Goal: Task Accomplishment & Management: Manage account settings

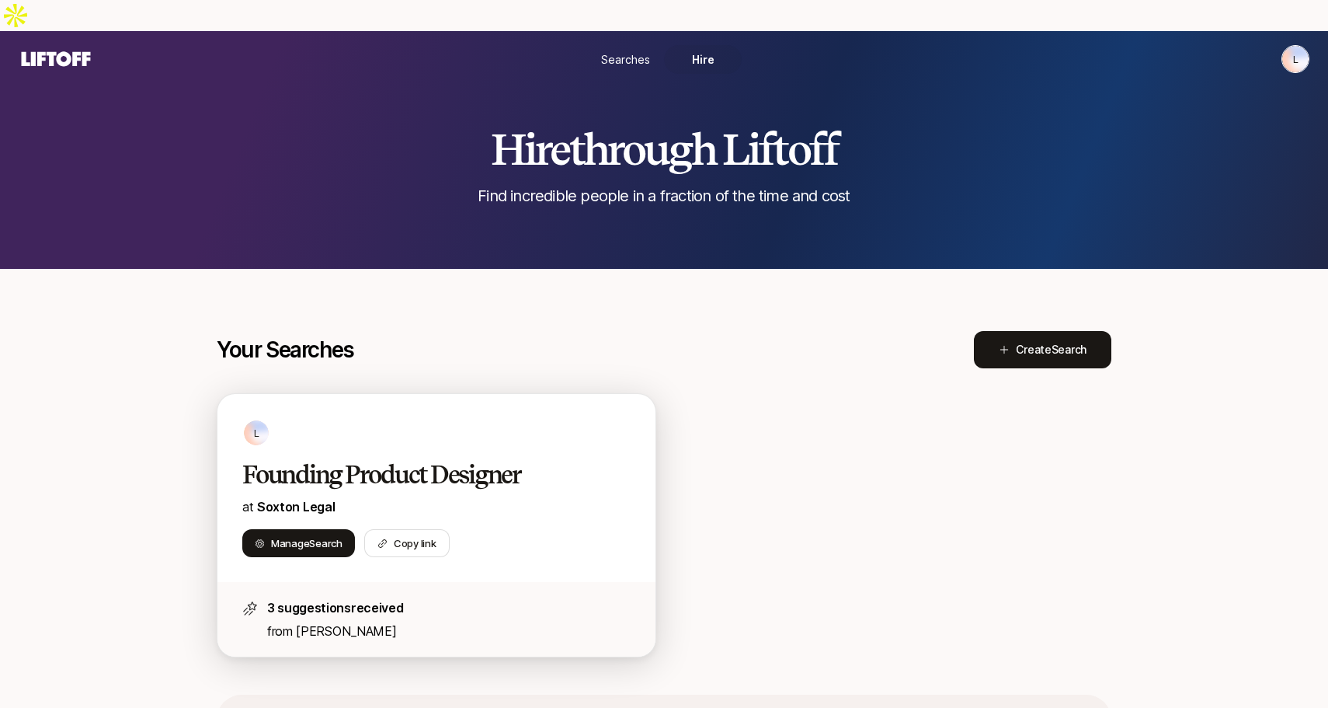
click at [459, 496] on p "at Soxton Legal" at bounding box center [436, 506] width 388 height 20
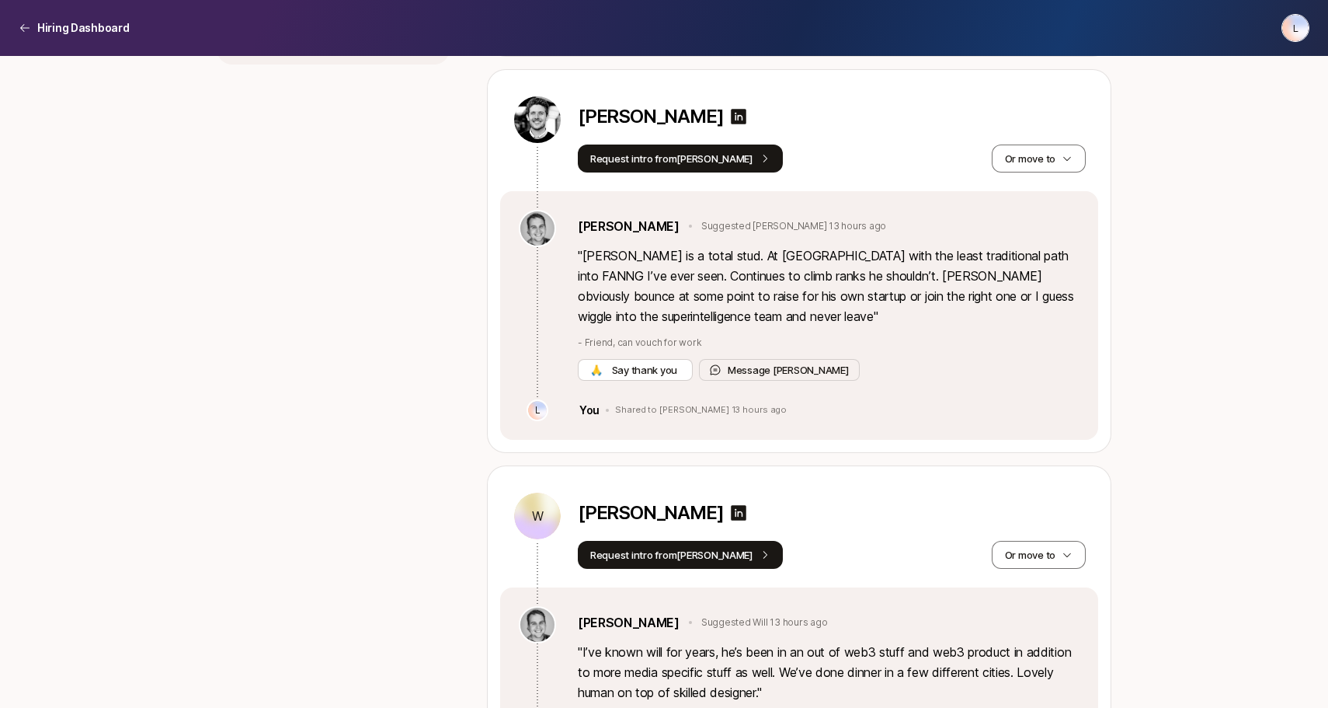
scroll to position [1033, 0]
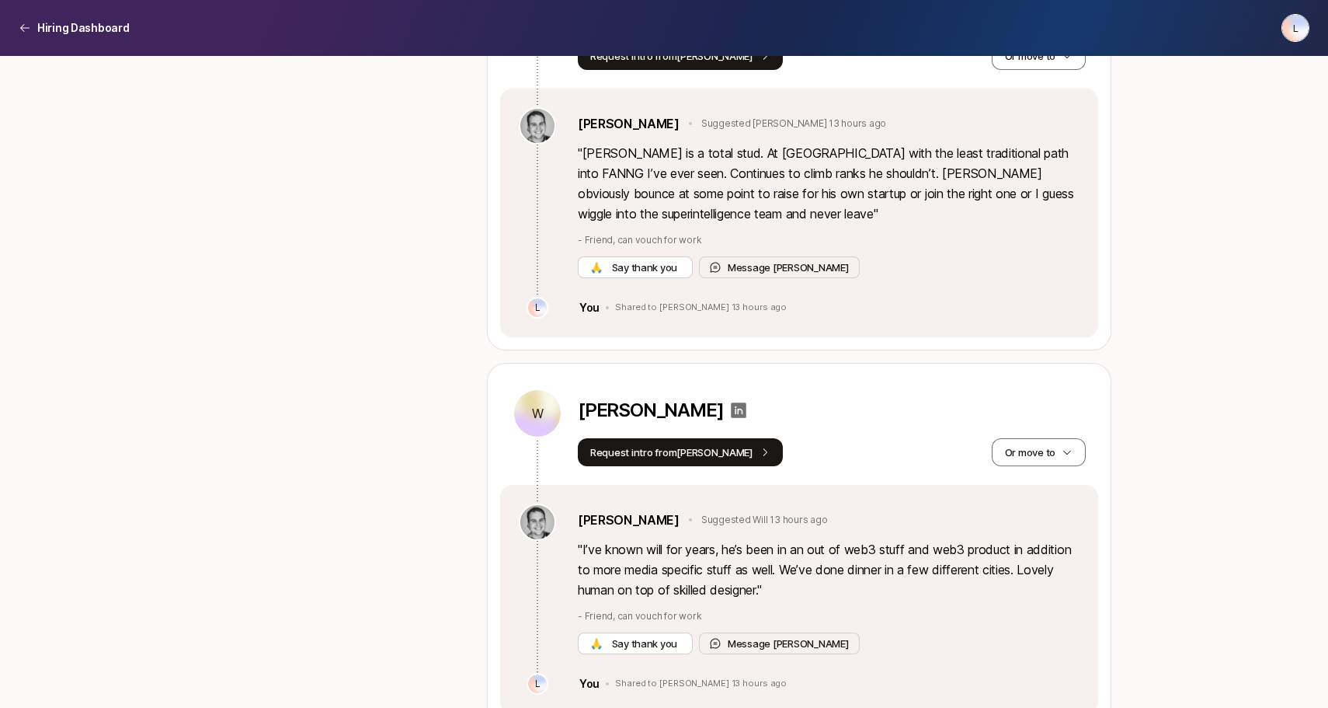
click at [732, 402] on icon at bounding box center [740, 410] width 16 height 16
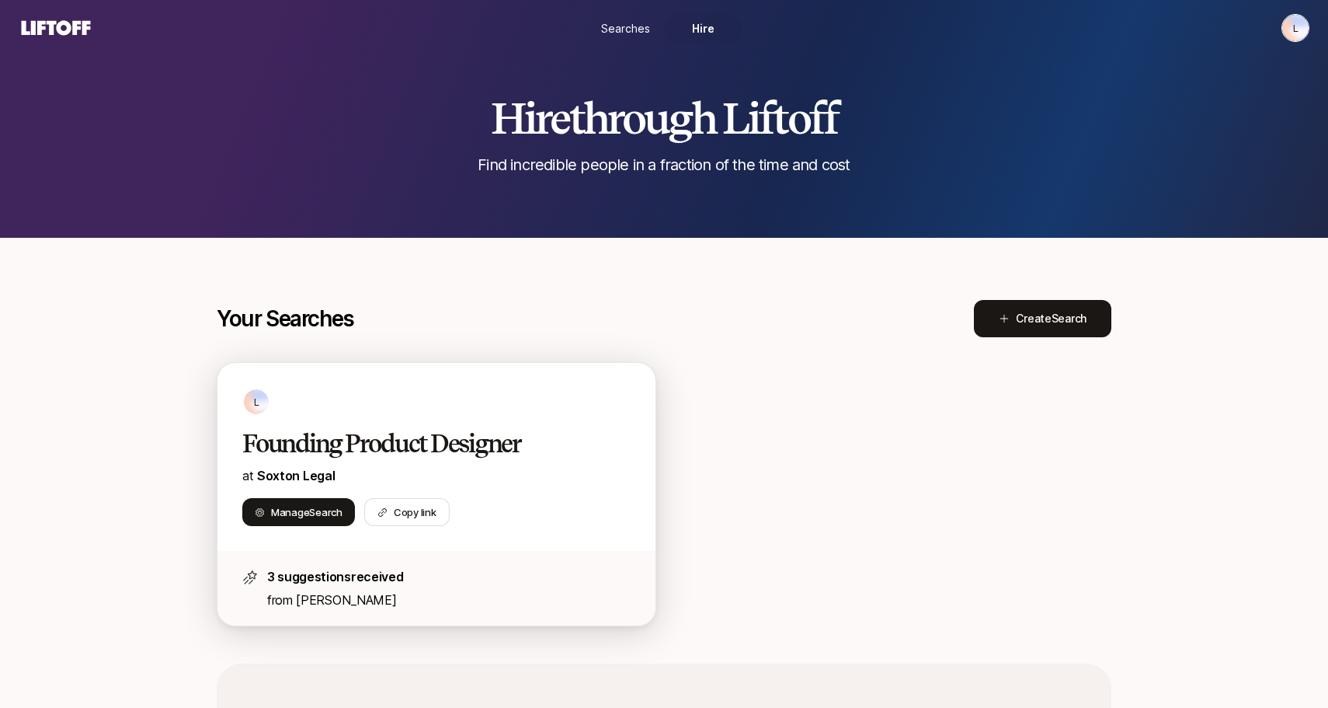
click at [367, 389] on div "L" at bounding box center [436, 402] width 388 height 28
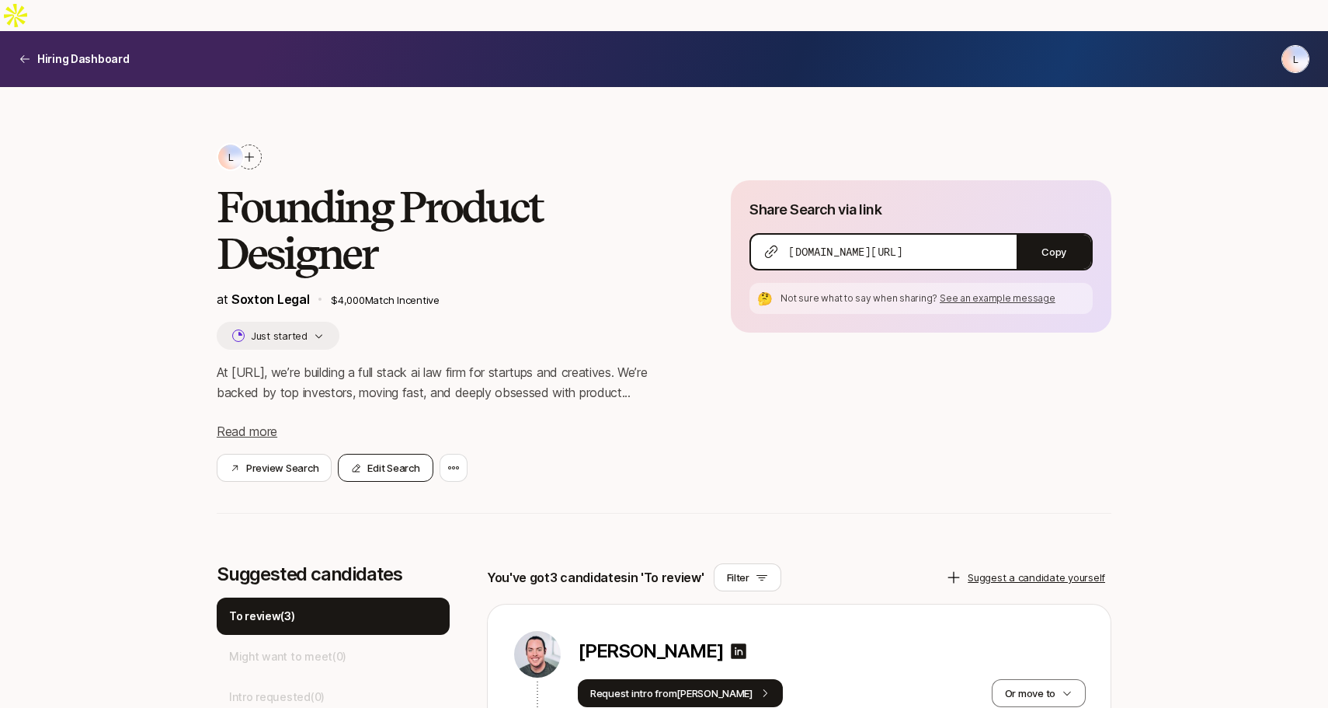
click at [416, 454] on button "Edit Search" at bounding box center [385, 468] width 95 height 28
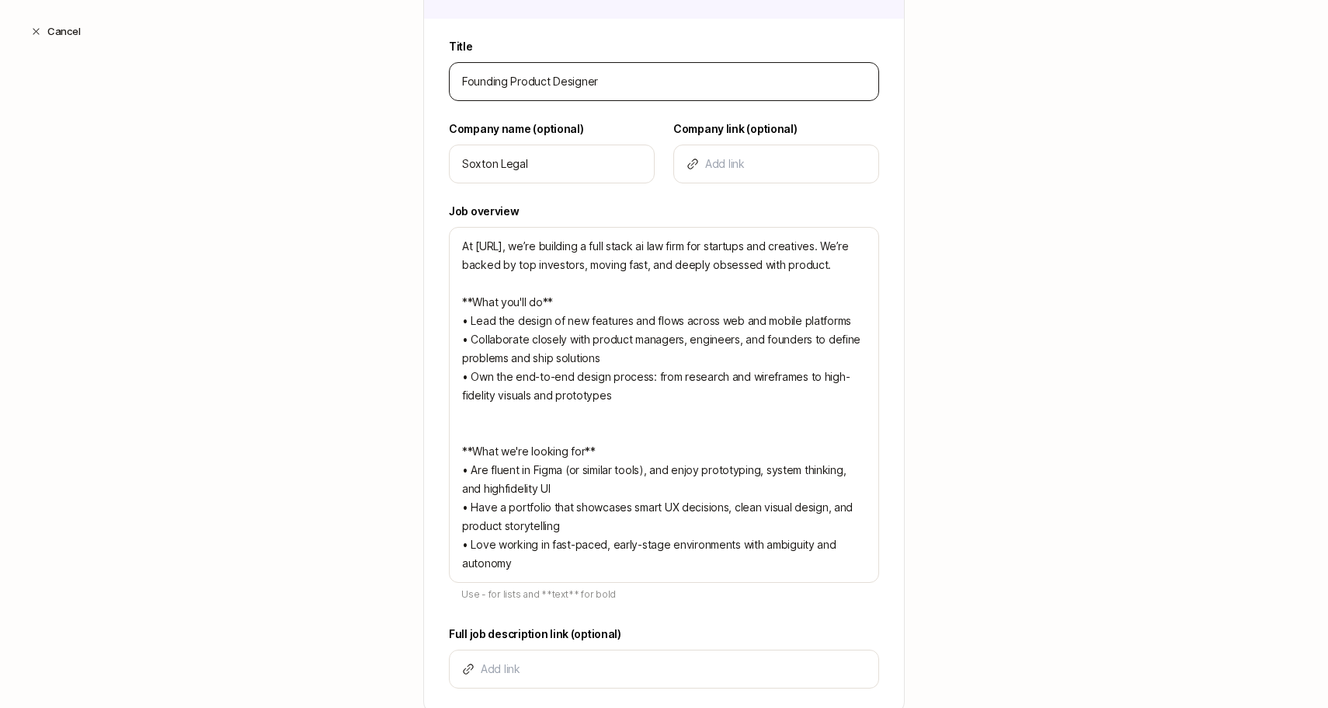
scroll to position [489, 0]
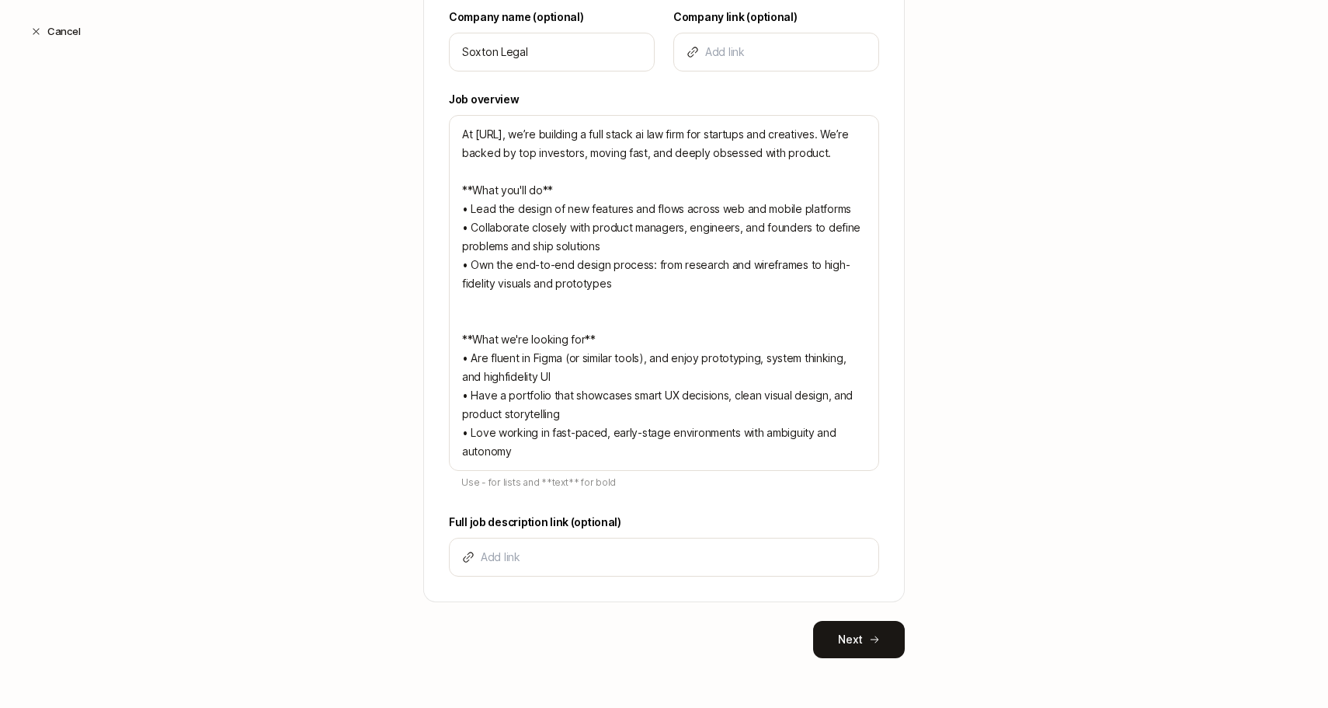
click at [836, 609] on div "Tell us some basics about your Search Have an existing role open on another sit…" at bounding box center [664, 168] width 482 height 980
click at [837, 642] on button "Next" at bounding box center [859, 639] width 92 height 37
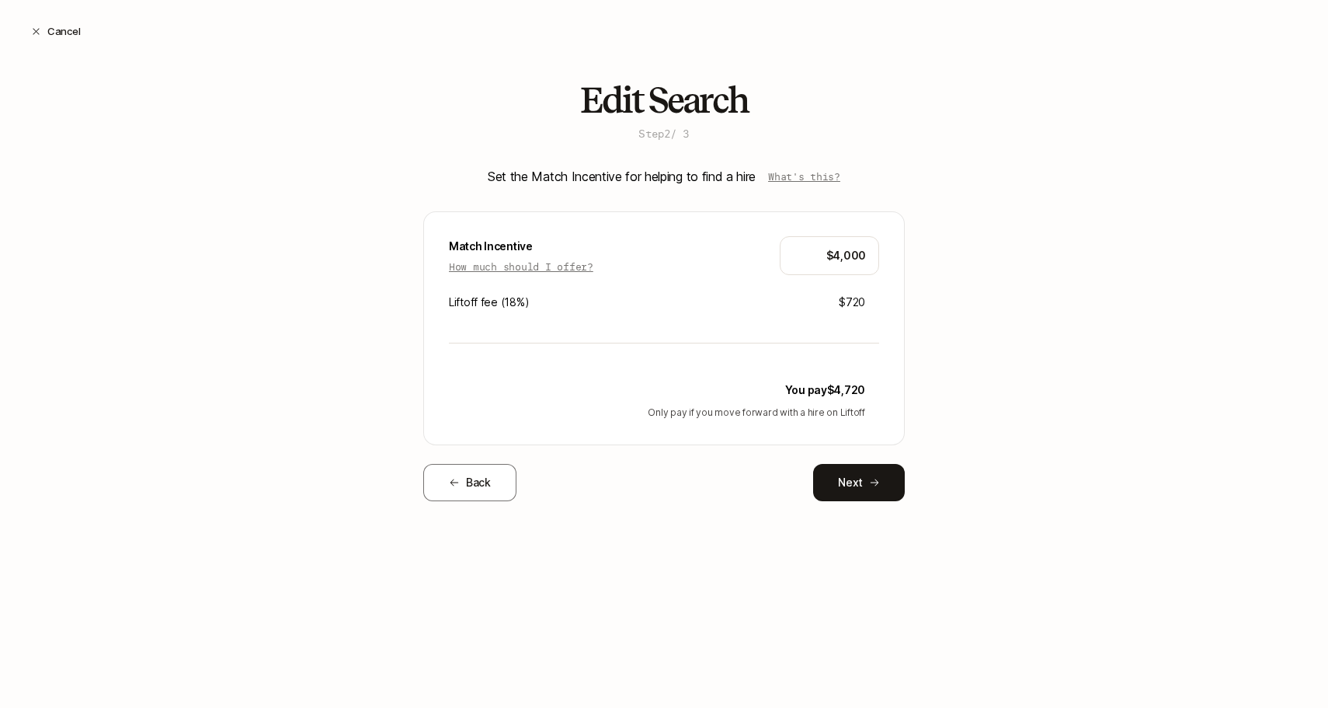
scroll to position [0, 0]
drag, startPoint x: 830, startPoint y: 263, endPoint x: 934, endPoint y: 263, distance: 104.1
click at [934, 263] on div "Edit Search Step 2 / 3 Set the Match Incentive for helping to find a hire What'…" at bounding box center [664, 316] width 1328 height 470
type input "$5,000"
click at [890, 460] on div "Set the Match Incentive for helping to find a hire What's this? Match Incentive…" at bounding box center [664, 333] width 482 height 335
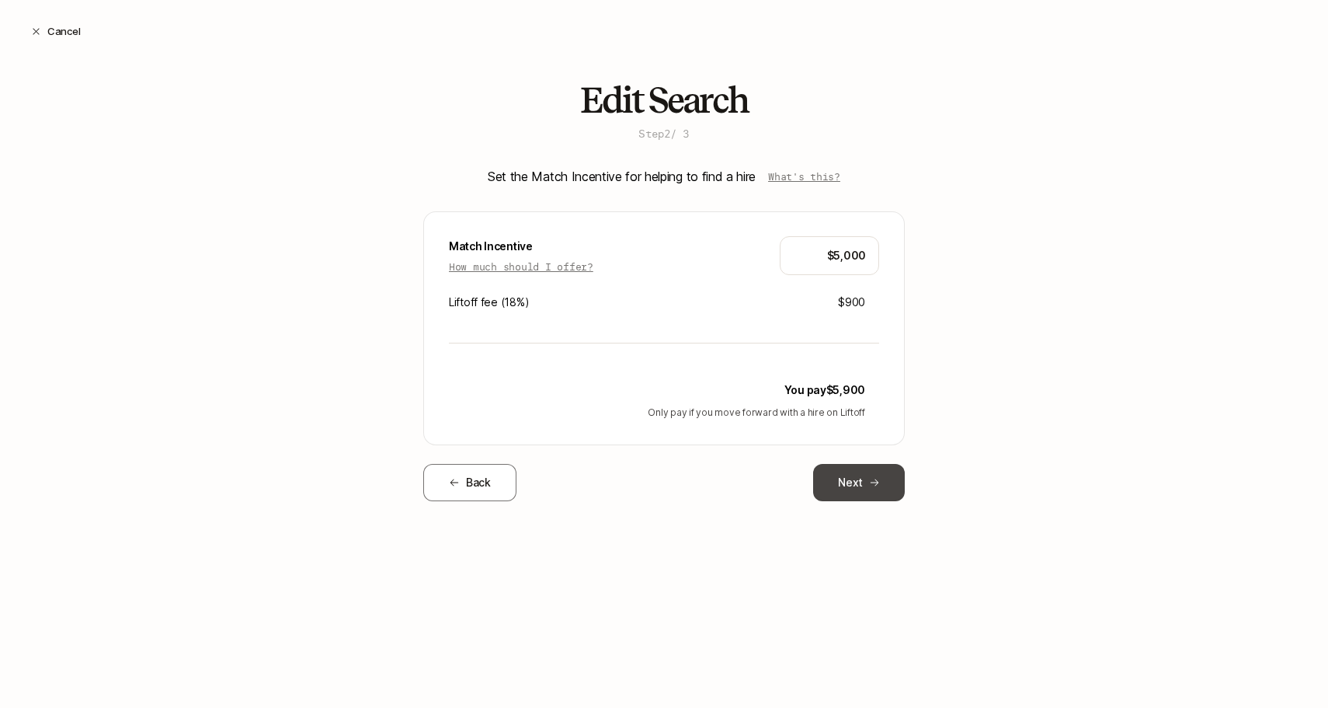
click at [890, 500] on button "Next" at bounding box center [859, 482] width 92 height 37
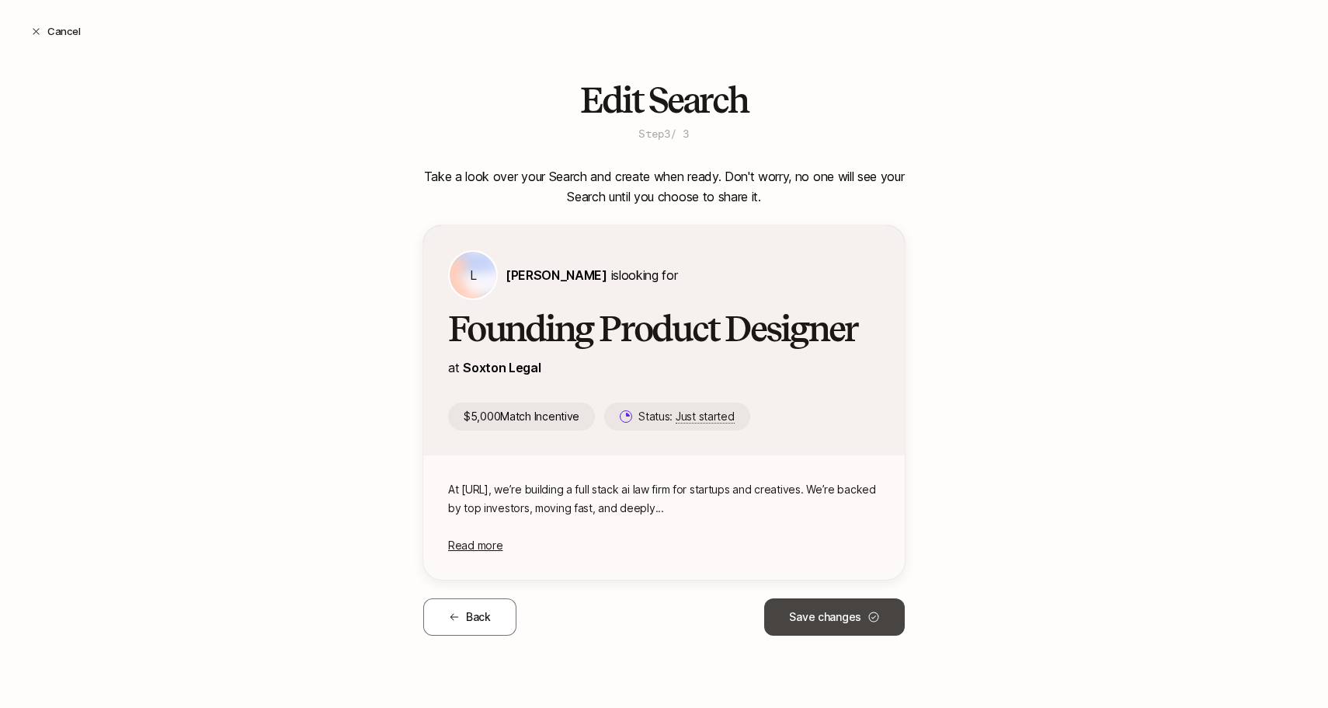
click at [861, 619] on button "Save changes" at bounding box center [834, 616] width 141 height 37
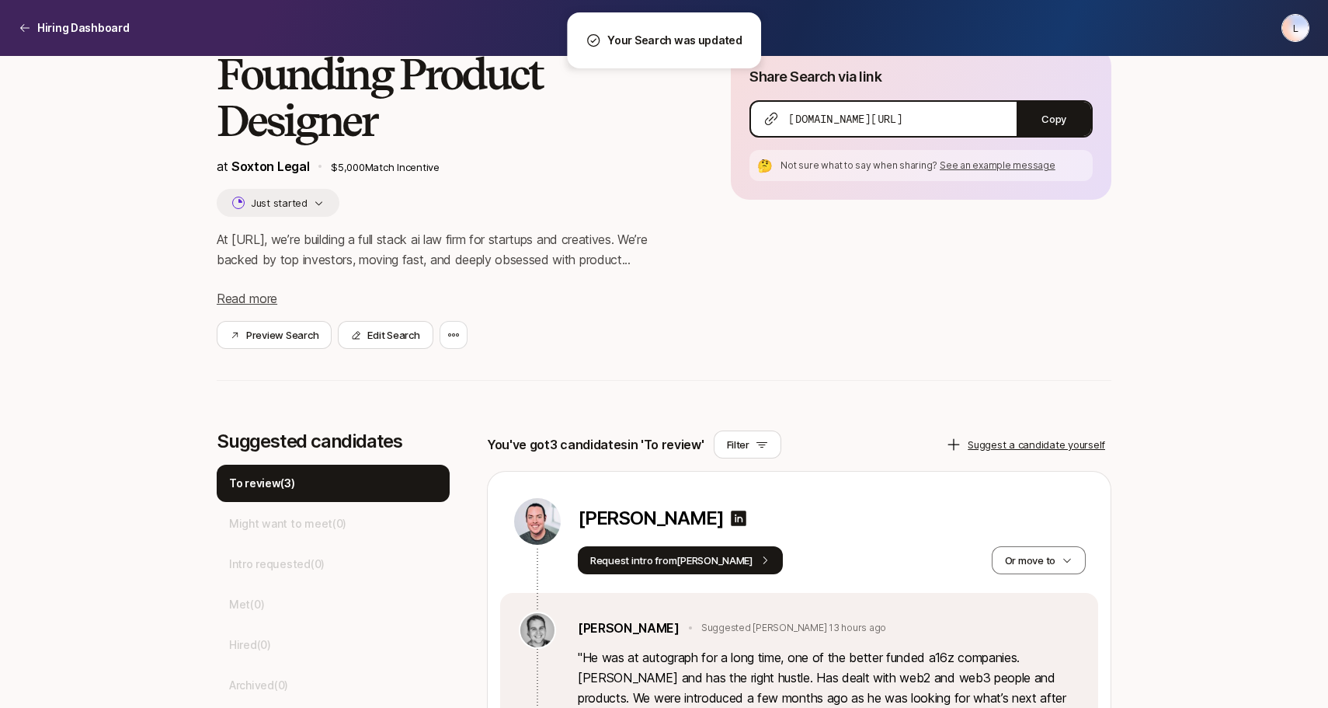
scroll to position [217, 0]
